Goal: Transaction & Acquisition: Purchase product/service

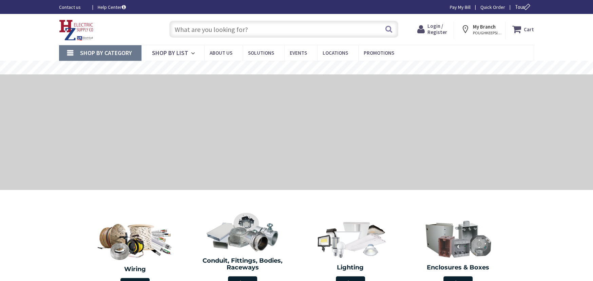
click at [442, 32] on span "Login / Register" at bounding box center [437, 29] width 20 height 13
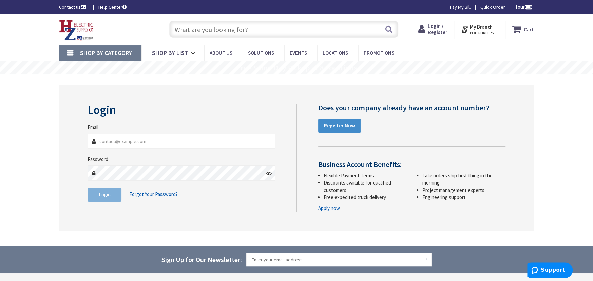
type input "[PERSON_NAME][EMAIL_ADDRESS][DOMAIN_NAME]"
click at [176, 29] on input "text" at bounding box center [283, 29] width 229 height 17
click at [437, 34] on span "Login / Register" at bounding box center [437, 29] width 20 height 13
type input "[PERSON_NAME][EMAIL_ADDRESS][DOMAIN_NAME]"
click at [437, 34] on span "Login / Register" at bounding box center [437, 29] width 20 height 13
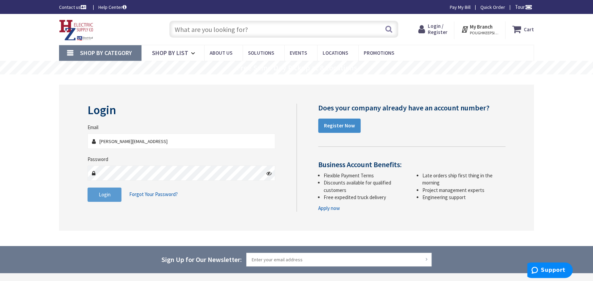
type input "andrew@pidalaelectric.coment"
click at [113, 197] on button "Login" at bounding box center [105, 194] width 34 height 14
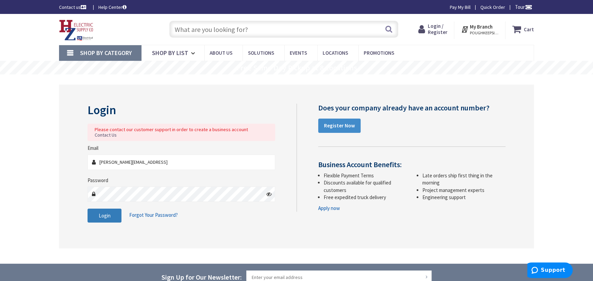
click at [100, 212] on span "Login" at bounding box center [105, 215] width 12 height 6
click at [388, 30] on button "Search" at bounding box center [388, 28] width 9 height 15
click at [490, 30] on span "POUGHKEEPSIE, [GEOGRAPHIC_DATA]" at bounding box center [484, 32] width 29 height 5
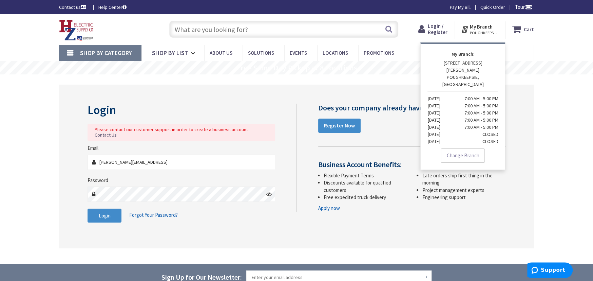
click at [430, 34] on span "Login / Register" at bounding box center [437, 29] width 20 height 13
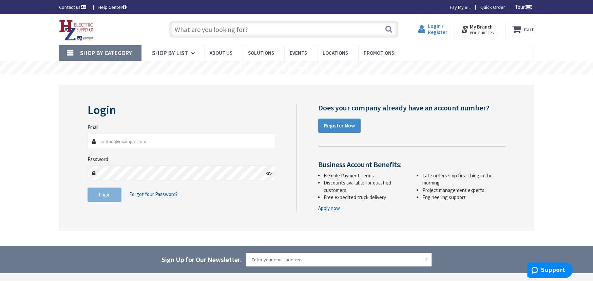
type input "[PERSON_NAME][EMAIL_ADDRESS][DOMAIN_NAME]"
click at [440, 31] on span "Login / Register" at bounding box center [437, 29] width 20 height 13
type input "[PERSON_NAME][EMAIL_ADDRESS][DOMAIN_NAME]"
click at [440, 31] on span "Login / Register" at bounding box center [437, 29] width 20 height 13
type input "[PERSON_NAME][EMAIL_ADDRESS][DOMAIN_NAME]"
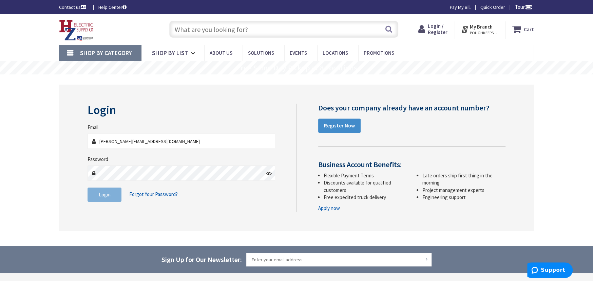
click at [185, 29] on input "text" at bounding box center [283, 29] width 229 height 17
click at [100, 193] on span "Login" at bounding box center [105, 194] width 12 height 6
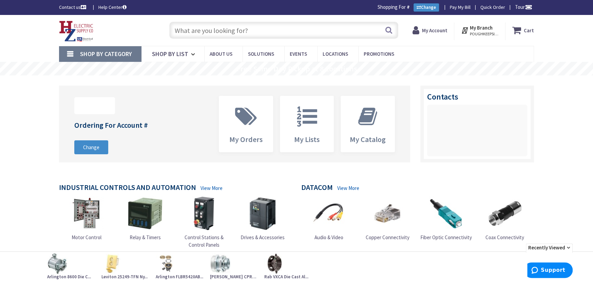
click at [183, 29] on input "text" at bounding box center [283, 30] width 229 height 17
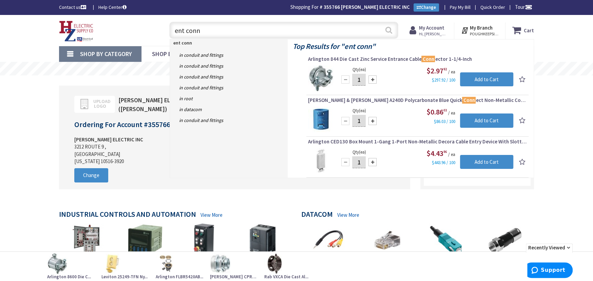
type input "ent conn"
click at [387, 32] on button "Search" at bounding box center [388, 29] width 9 height 15
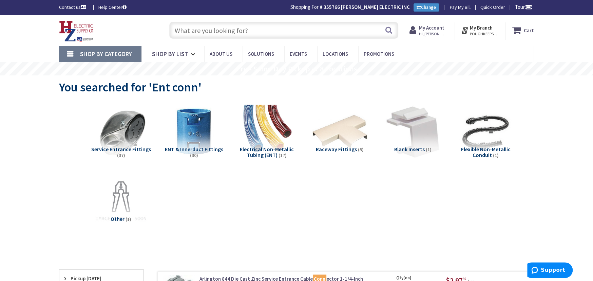
click at [101, 51] on span "Shop By Category" at bounding box center [106, 54] width 52 height 8
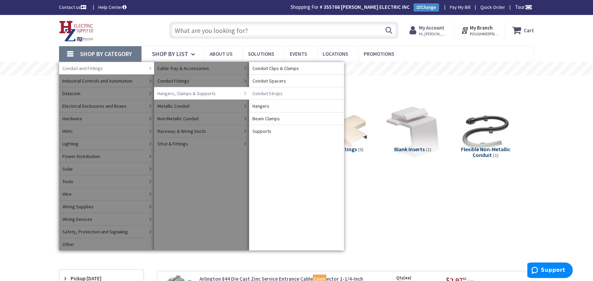
click at [259, 94] on span "Conduit Straps" at bounding box center [267, 93] width 30 height 7
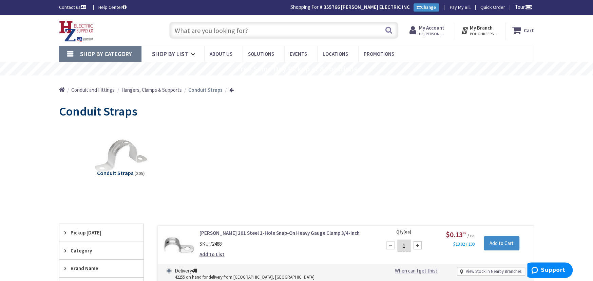
scroll to position [124, 0]
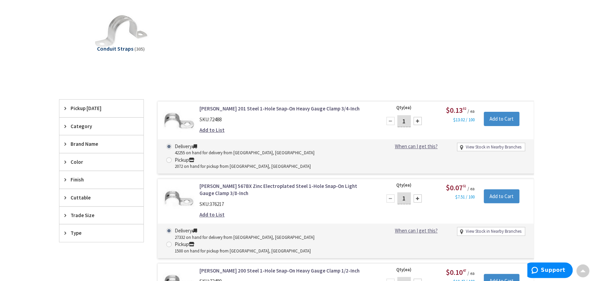
click at [77, 214] on span "Trade Size" at bounding box center [98, 214] width 55 height 7
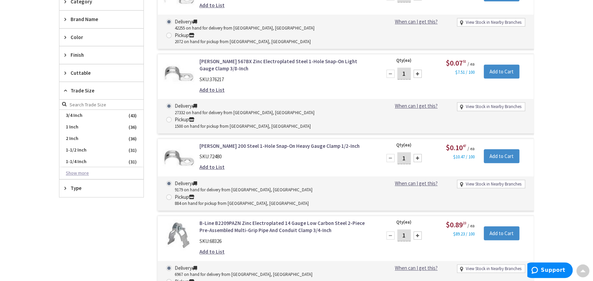
click at [84, 172] on button "Show more" at bounding box center [101, 173] width 84 height 12
click at [84, 172] on span "1/2 Inch" at bounding box center [101, 173] width 84 height 12
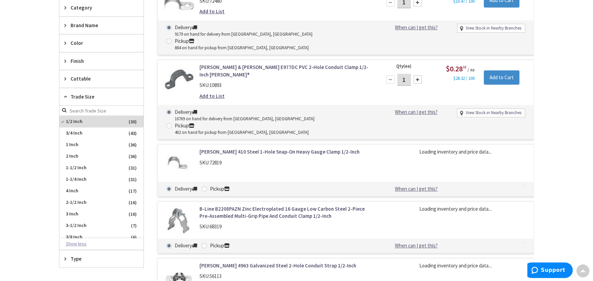
scroll to position [254, 0]
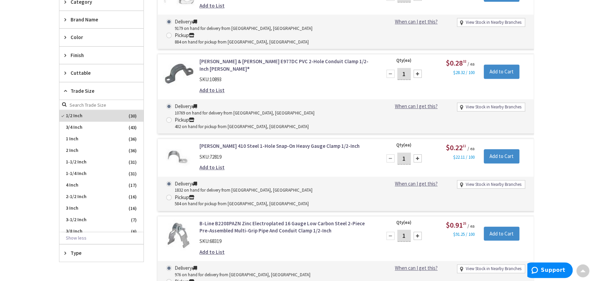
click at [225, 219] on link "B-Line B2208PAZN Zinc Electroplated 16 Gauge Low Carbon Steel 2-Piece Pre-Assem…" at bounding box center [285, 226] width 173 height 15
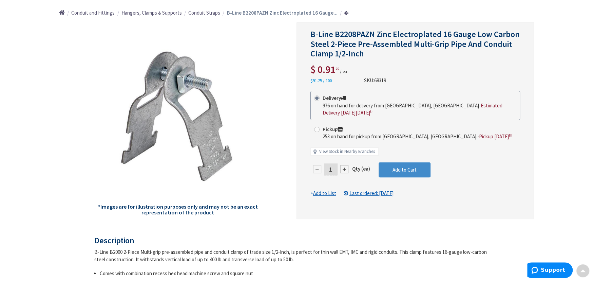
scroll to position [0, 0]
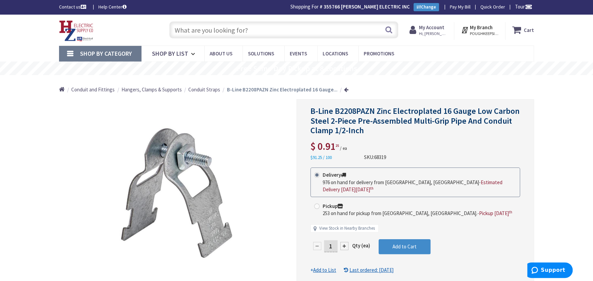
click at [335, 240] on input "1" at bounding box center [331, 246] width 14 height 12
type input "20"
click at [407, 235] on form "This product is Discontinued Delivery 976 on hand for delivery from Middletown,…" at bounding box center [415, 220] width 210 height 106
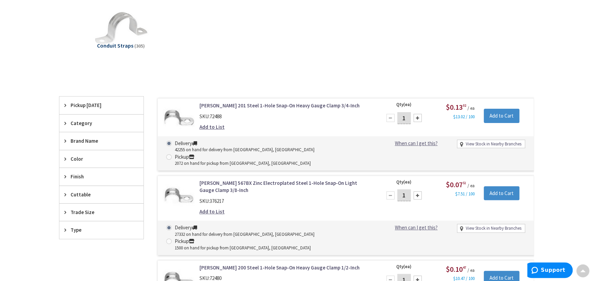
scroll to position [131, 0]
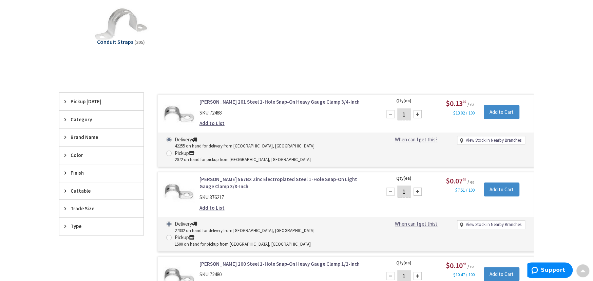
click at [82, 208] on span "Trade Size" at bounding box center [98, 208] width 55 height 7
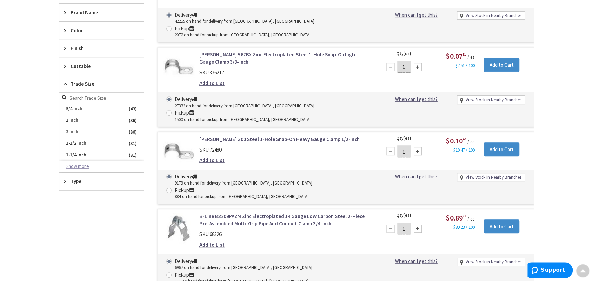
click at [79, 163] on button "Show more" at bounding box center [101, 166] width 84 height 12
click at [68, 230] on button "Show less" at bounding box center [101, 231] width 84 height 12
click at [80, 165] on button "Show more" at bounding box center [101, 166] width 84 height 12
click at [80, 165] on span "1/2 Inch" at bounding box center [101, 166] width 84 height 12
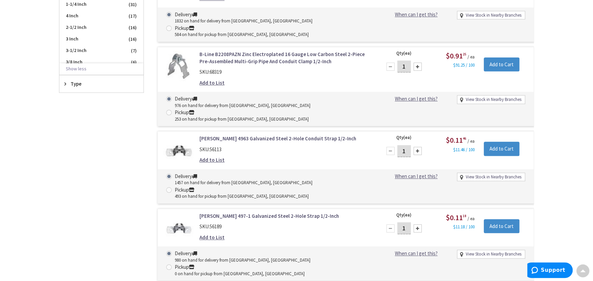
scroll to position [548, 0]
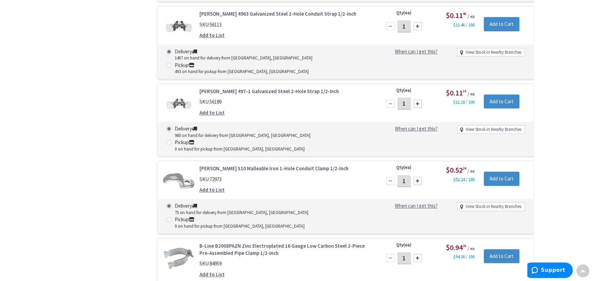
click at [407, 252] on input "1" at bounding box center [404, 258] width 14 height 12
type input "20"
click at [494, 249] on input "Add to Cart" at bounding box center [502, 256] width 36 height 14
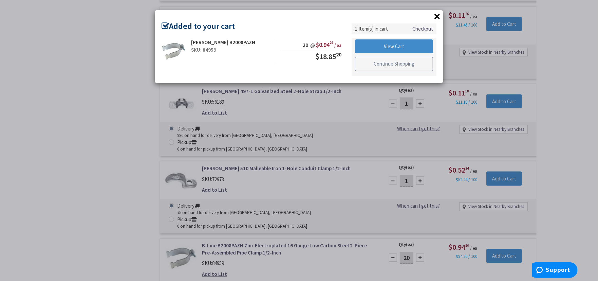
click at [361, 62] on link "Continue Shopping" at bounding box center [394, 64] width 78 height 14
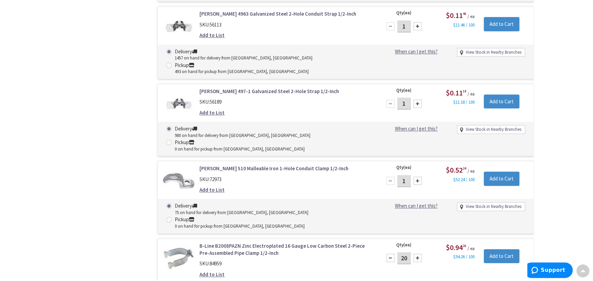
click at [245, 242] on link "B-Line B2008PAZN Zinc Electroplated 16 Gauge Low Carbon Steel 2-Piece Pre-Assem…" at bounding box center [285, 249] width 173 height 15
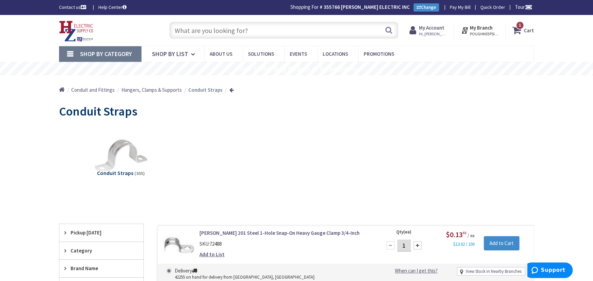
click at [181, 28] on input "text" at bounding box center [283, 30] width 229 height 17
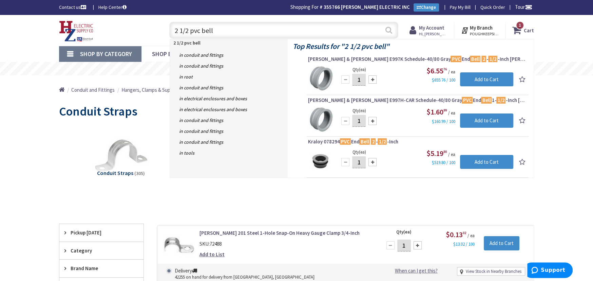
type input "2 1/2 pvc bell"
click at [388, 31] on button "Search" at bounding box center [388, 29] width 9 height 15
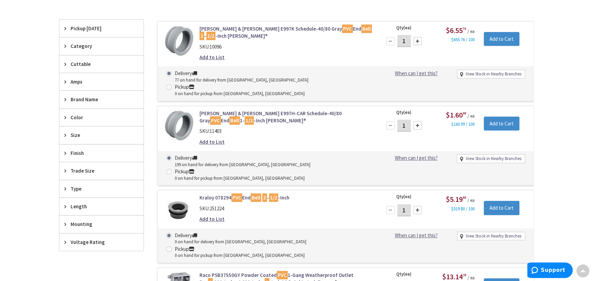
scroll to position [249, 0]
click at [417, 40] on div at bounding box center [418, 41] width 8 height 8
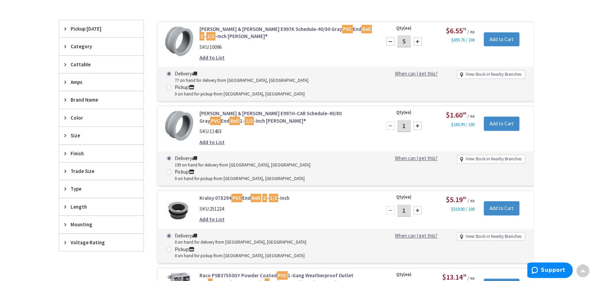
click at [417, 40] on div at bounding box center [418, 41] width 8 height 8
type input "6"
click at [513, 40] on input "Add to Cart" at bounding box center [502, 39] width 36 height 14
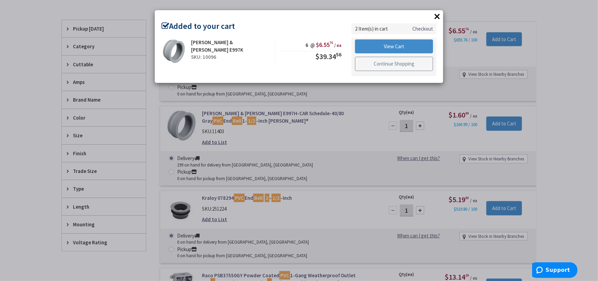
click at [403, 63] on link "Continue Shopping" at bounding box center [394, 64] width 78 height 14
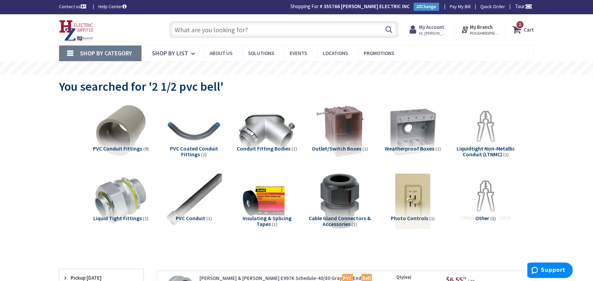
scroll to position [0, 0]
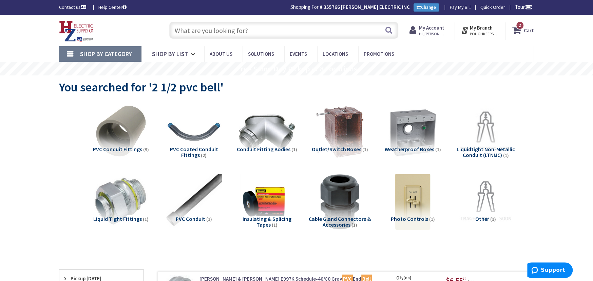
click at [182, 32] on input "text" at bounding box center [283, 30] width 229 height 17
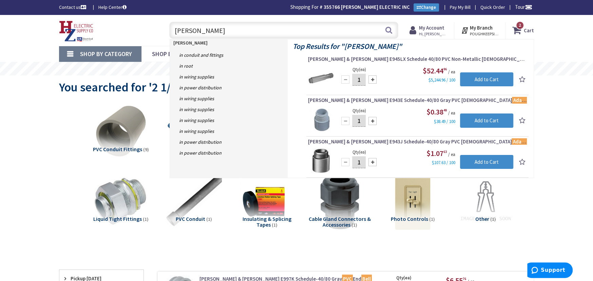
type input "barrial ta"
click at [73, 53] on link "Shop By Category" at bounding box center [100, 54] width 82 height 16
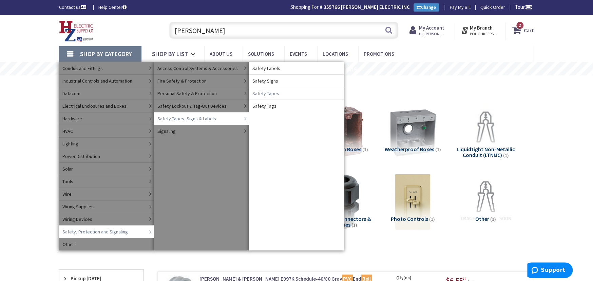
click at [262, 93] on span "Safety Tapes" at bounding box center [265, 93] width 27 height 7
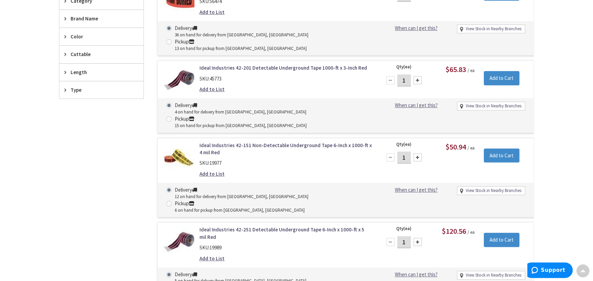
scroll to position [374, 0]
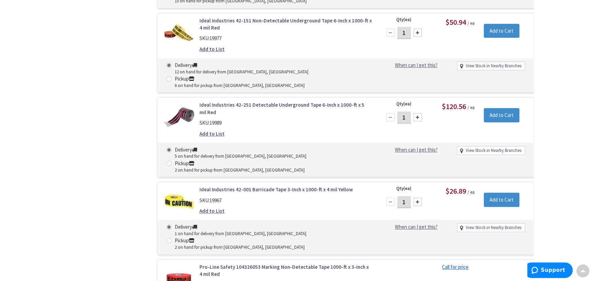
click at [408, 111] on input "1" at bounding box center [404, 117] width 14 height 12
click at [416, 113] on div at bounding box center [418, 117] width 8 height 8
type input "2"
click at [499, 108] on input "Add to Cart" at bounding box center [502, 115] width 36 height 14
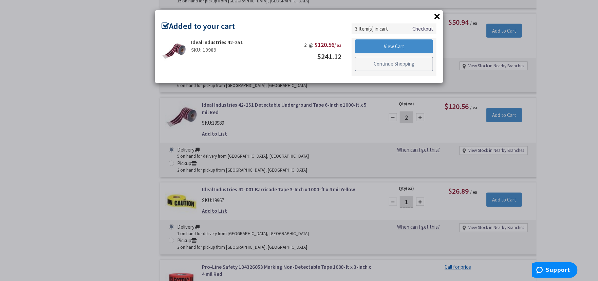
click at [384, 66] on link "Continue Shopping" at bounding box center [394, 64] width 78 height 14
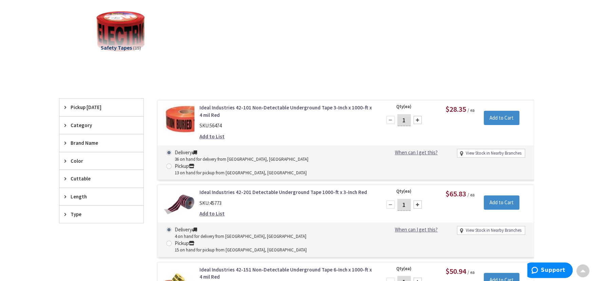
scroll to position [0, 0]
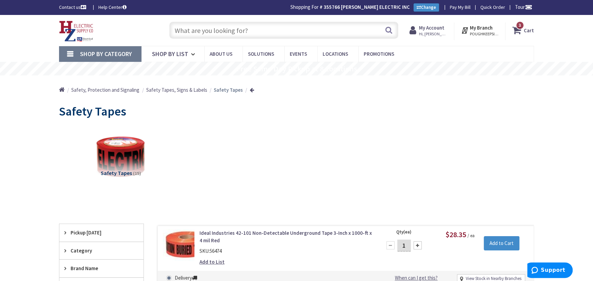
click at [521, 26] on span "3" at bounding box center [520, 25] width 2 height 6
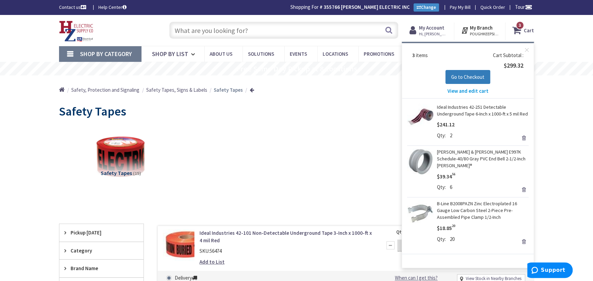
click at [460, 76] on span "Go to Checkout" at bounding box center [467, 77] width 33 height 6
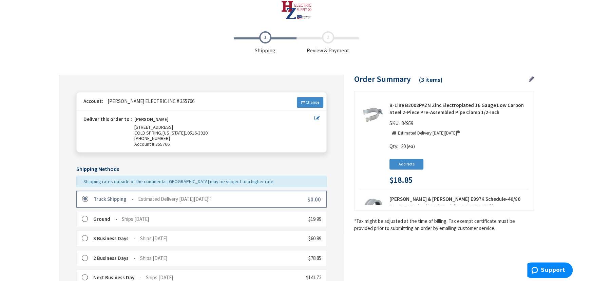
click at [86, 199] on label at bounding box center [87, 198] width 11 height 7
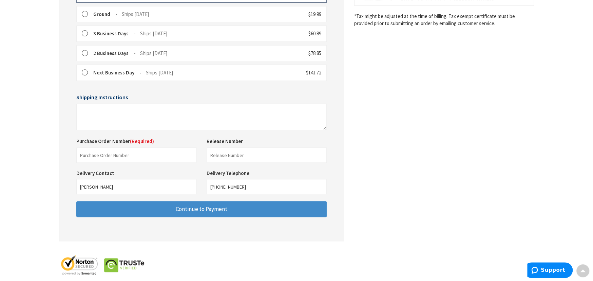
scroll to position [221, 0]
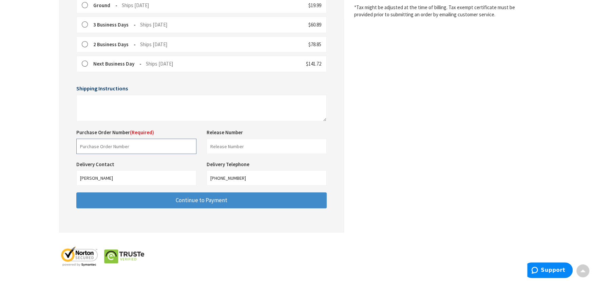
click at [98, 142] on input "text" at bounding box center [136, 145] width 120 height 15
type input "Shop"
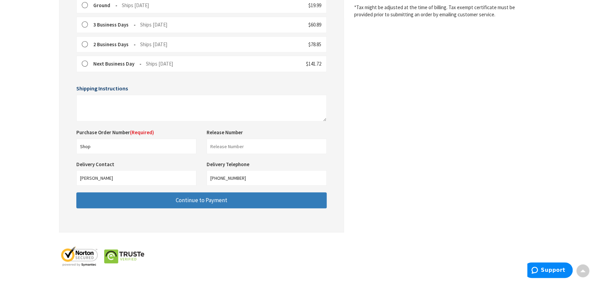
click at [156, 199] on button "Continue to Payment" at bounding box center [201, 200] width 250 height 16
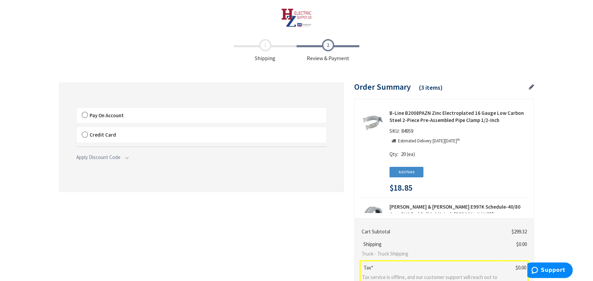
click at [83, 114] on label "Pay On Account" at bounding box center [202, 116] width 250 height 16
click at [77, 109] on input "Pay On Account" at bounding box center [77, 109] width 0 height 0
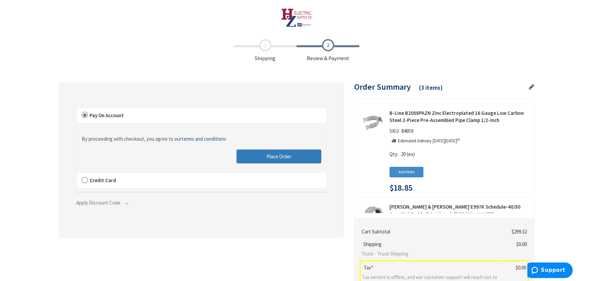
click at [283, 158] on span "Place Order" at bounding box center [279, 156] width 25 height 6
